Goal: Information Seeking & Learning: Learn about a topic

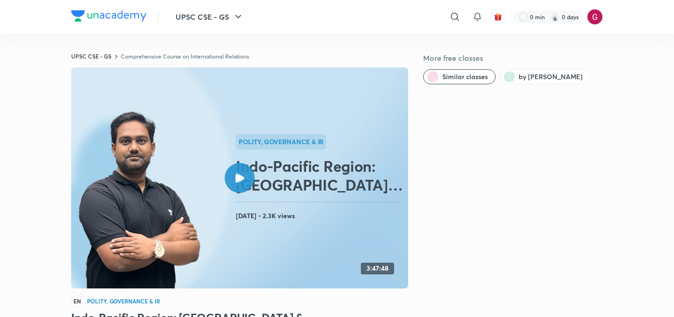
click at [238, 176] on icon at bounding box center [240, 178] width 9 height 9
click at [240, 179] on icon at bounding box center [240, 178] width 9 height 9
